Goal: Information Seeking & Learning: Understand process/instructions

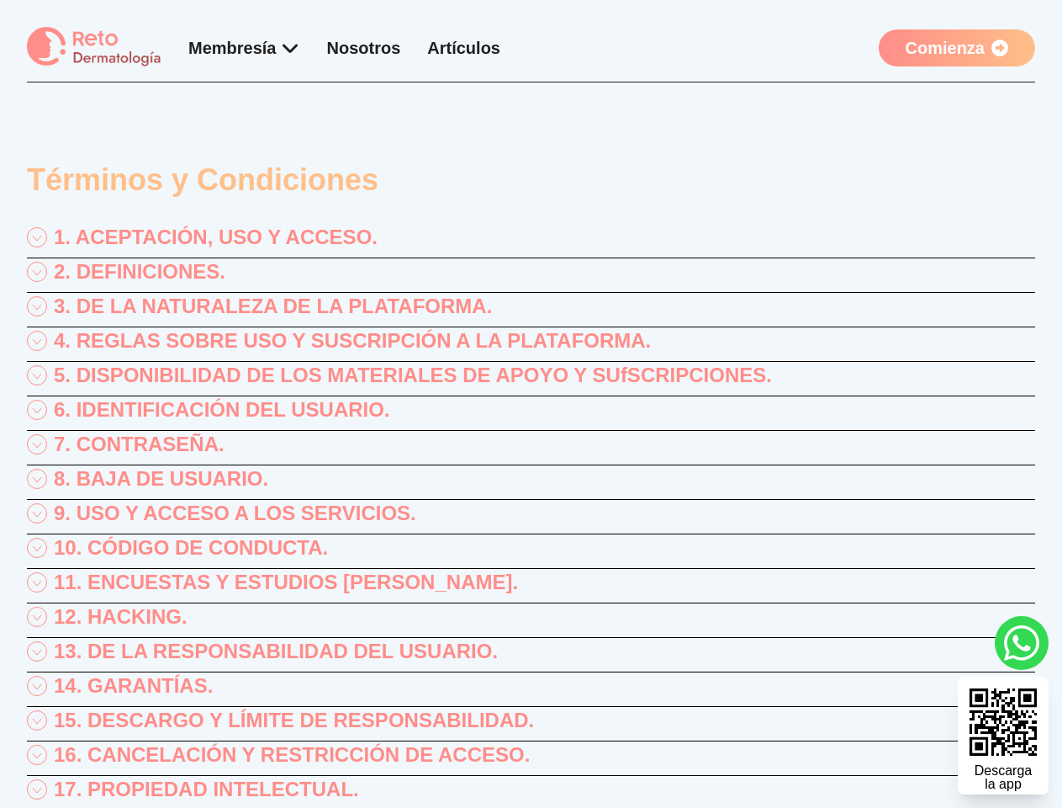
click at [531, 241] on div "1. ACEPTACIÓN, USO Y ACCESO." at bounding box center [531, 241] width 1009 height 34
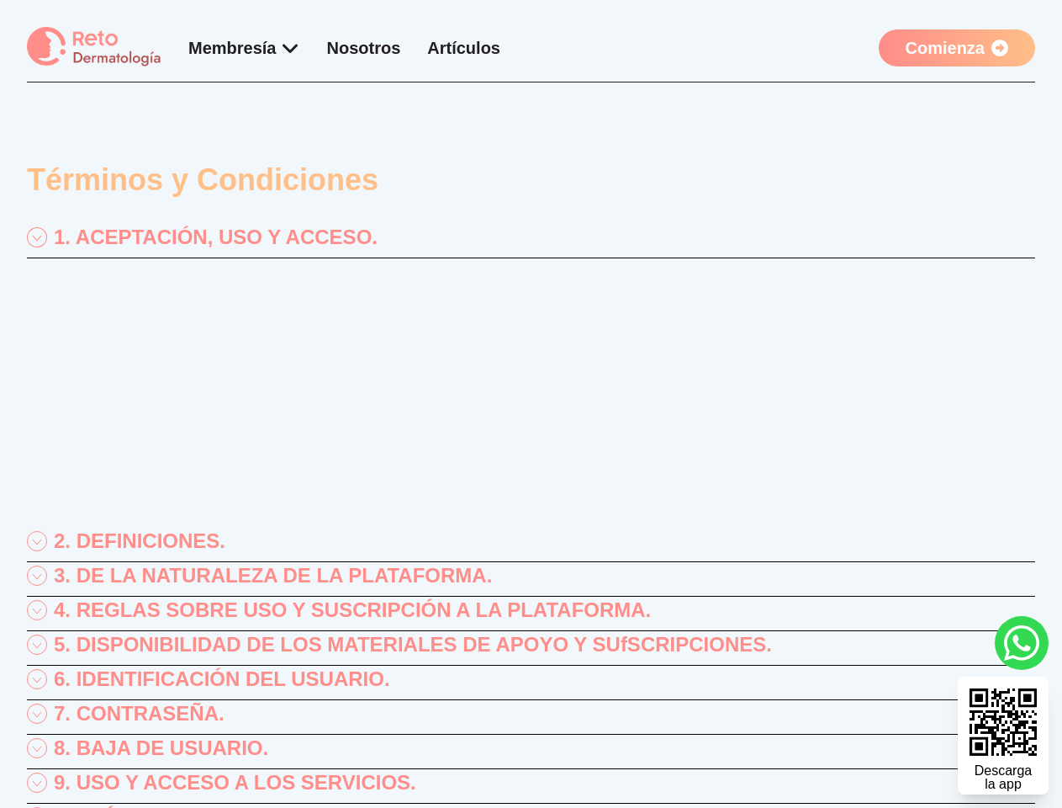
click at [531, 275] on p "“RETO ENARM, S.A. DE C.V.”, (en lo sucesivo “Reto Dermatología”) con Registro F…" at bounding box center [531, 305] width 1009 height 81
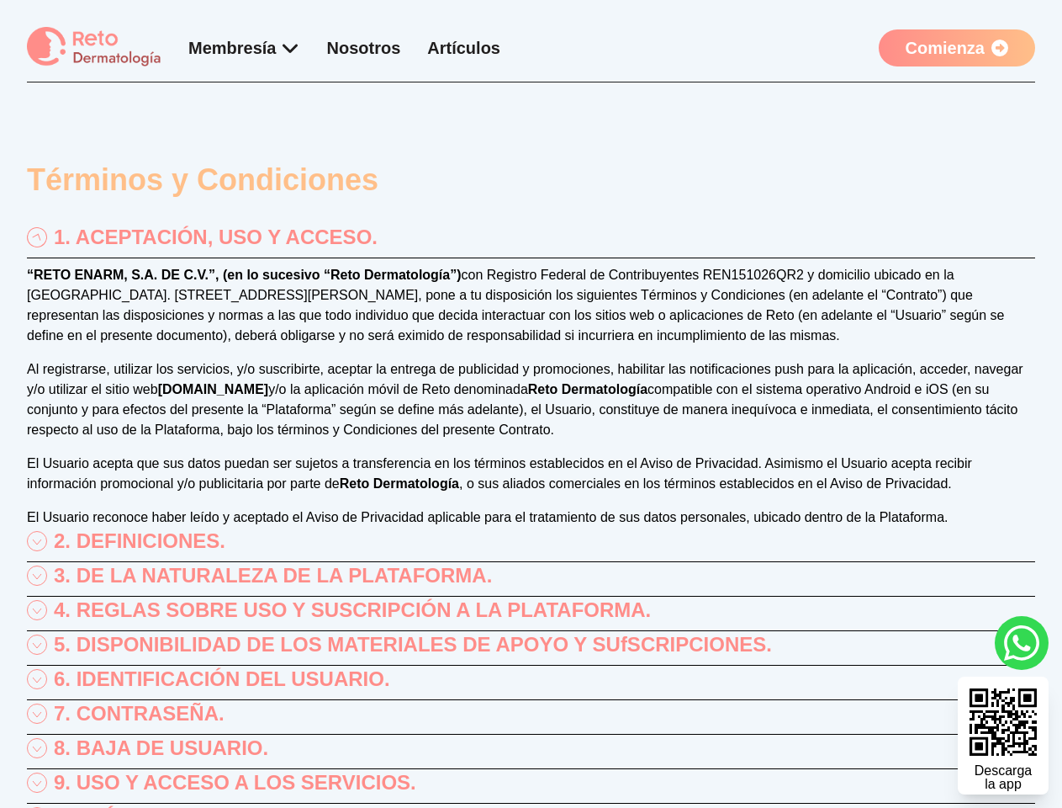
click at [531, 310] on p "“RETO ENARM, S.A. DE C.V.”, (en lo sucesivo “Reto Dermatología”) con Registro F…" at bounding box center [531, 305] width 1009 height 81
click at [531, 344] on p "“RETO ENARM, S.A. DE C.V.”, (en lo sucesivo “Reto Dermatología”) con Registro F…" at bounding box center [531, 305] width 1009 height 81
click at [531, 379] on div "“RETO ENARM, S.A. DE C.V.”, (en lo sucesivo “Reto Dermatología”) con Registro F…" at bounding box center [531, 396] width 1009 height 262
click at [531, 413] on p "Al registrarse, utilizar los servicios, y/o suscribirte, aceptar la entrega de …" at bounding box center [531, 399] width 1009 height 81
click at [531, 440] on p "Al registrarse, utilizar los servicios, y/o suscribirte, aceptar la entrega de …" at bounding box center [531, 399] width 1009 height 81
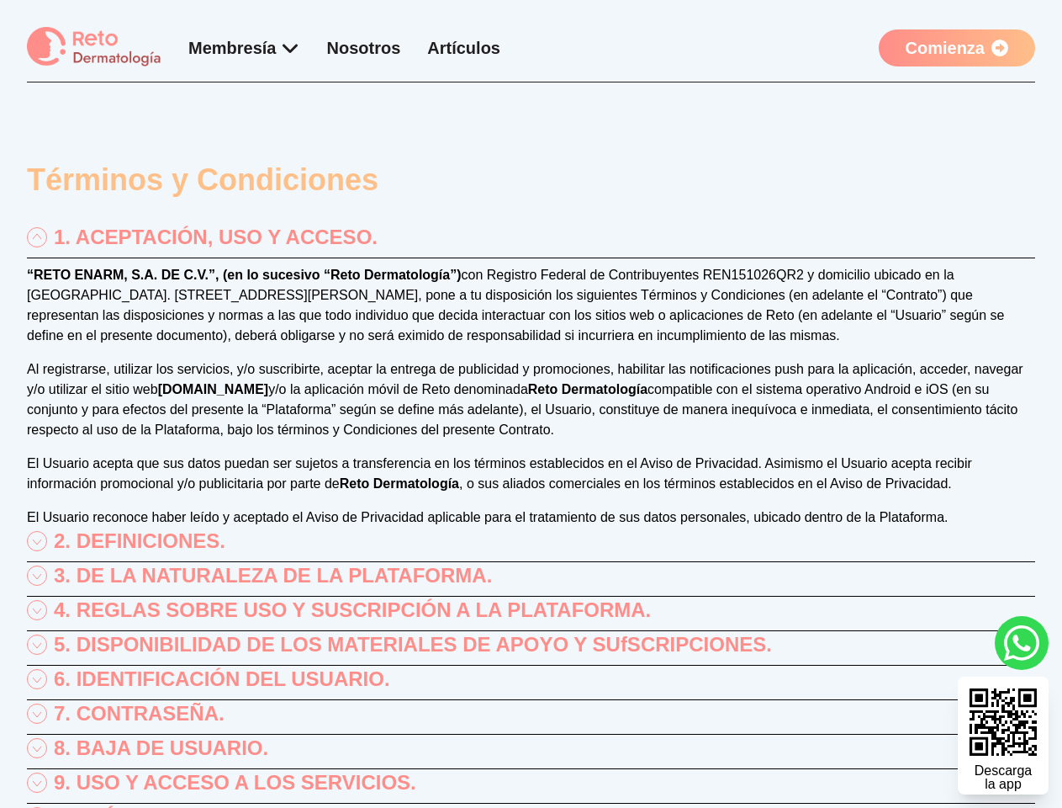
click at [531, 482] on p "El Usuario acepta que sus datos puedan ser sujetos a transferencia en los térmi…" at bounding box center [531, 473] width 1009 height 40
click at [531, 516] on div "“RETO ENARM, S.A. DE C.V.”, (en lo sucesivo “Reto Dermatología”) con Registro F…" at bounding box center [531, 396] width 1009 height 262
click at [531, 551] on div "2. DEFINICIONES." at bounding box center [531, 544] width 1009 height 34
